Goal: Entertainment & Leisure: Consume media (video, audio)

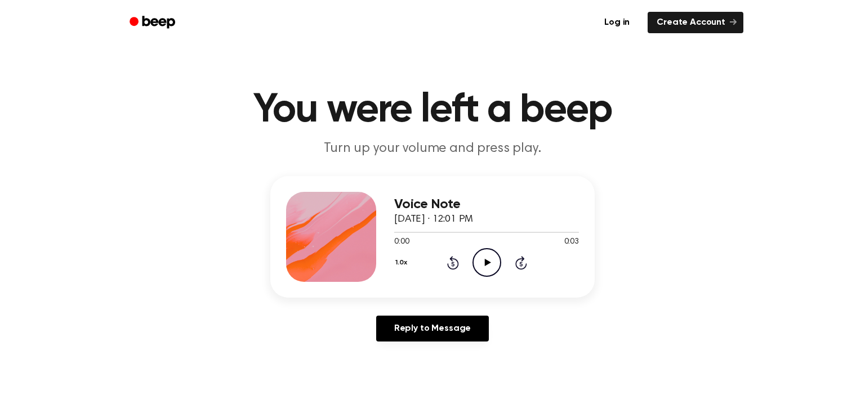
click at [492, 252] on icon "Play Audio" at bounding box center [486, 262] width 29 height 29
click at [496, 278] on div "Voice Note October 3, 2023 · 12:01 PM 0:03 0:03 Your browser does not support t…" at bounding box center [486, 237] width 185 height 90
click at [484, 259] on icon at bounding box center [487, 262] width 6 height 7
click at [484, 259] on icon at bounding box center [486, 262] width 5 height 7
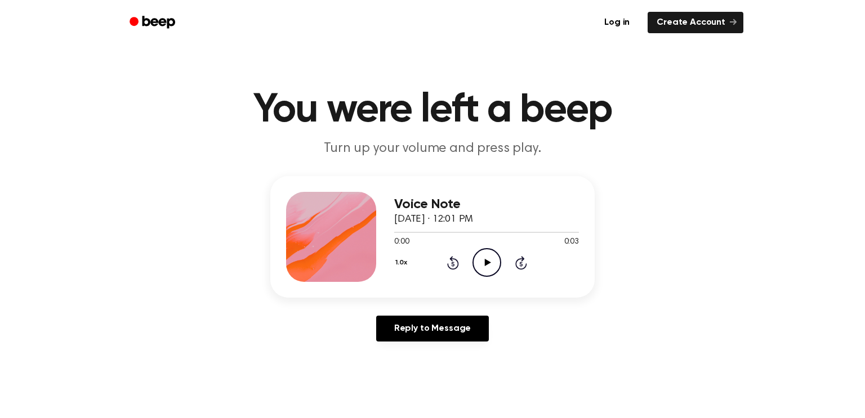
click at [482, 267] on icon "Play Audio" at bounding box center [486, 262] width 29 height 29
click at [492, 262] on icon "Play Audio" at bounding box center [486, 262] width 29 height 29
click at [494, 270] on icon "Play Audio" at bounding box center [486, 262] width 29 height 29
click at [481, 252] on icon "Play Audio" at bounding box center [486, 262] width 29 height 29
click at [479, 254] on icon "Play Audio" at bounding box center [486, 262] width 29 height 29
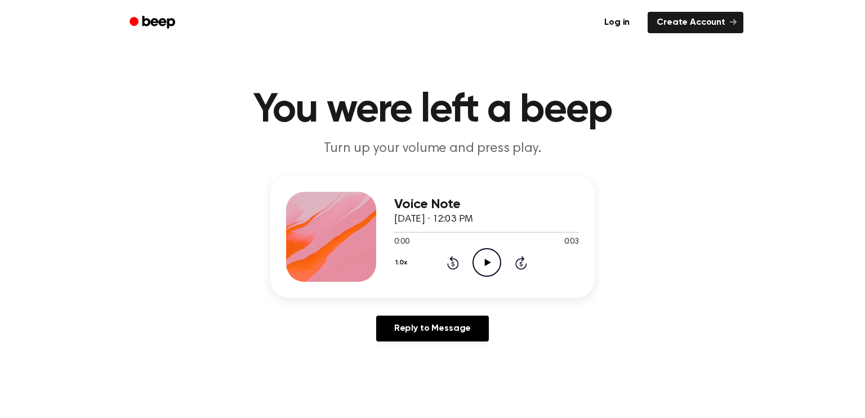
click at [484, 269] on icon "Play Audio" at bounding box center [486, 262] width 29 height 29
click at [486, 264] on icon at bounding box center [487, 262] width 6 height 7
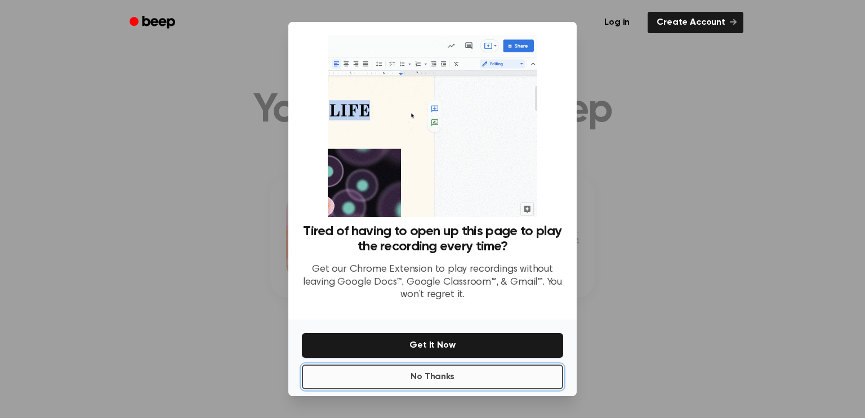
click at [419, 381] on button "No Thanks" at bounding box center [432, 377] width 261 height 25
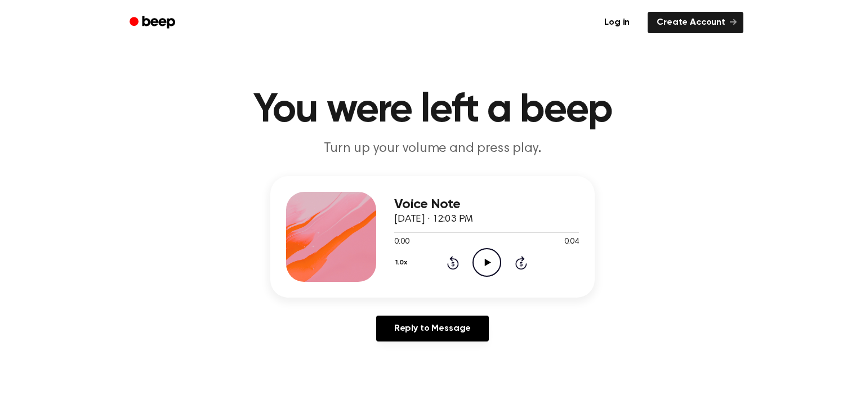
click at [489, 263] on icon "Play Audio" at bounding box center [486, 262] width 29 height 29
